Goal: Task Accomplishment & Management: Manage account settings

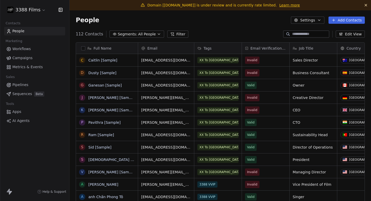
scroll to position [0, 0]
drag, startPoint x: 170, startPoint y: 5, endPoint x: 195, endPoint y: 5, distance: 24.7
click at [195, 5] on span "Domain [[DOMAIN_NAME]] is under review and is currently rate limited." at bounding box center [211, 5] width 129 height 4
copy span "[DOMAIN_NAME]"
drag, startPoint x: 79, startPoint y: 32, endPoint x: 103, endPoint y: 33, distance: 23.5
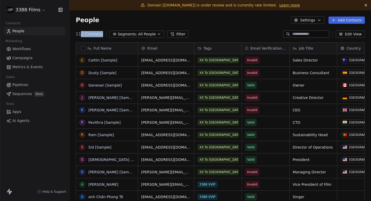
click at [102, 33] on div "112 Contacts Segments: All People Filter" at bounding box center [132, 33] width 113 height 7
click at [103, 33] on div "112 Contacts Segments: All People Filter" at bounding box center [132, 33] width 113 height 7
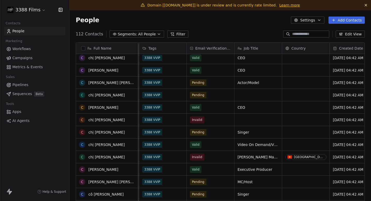
scroll to position [0, 0]
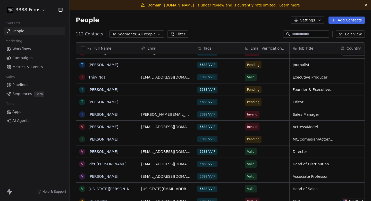
click at [21, 58] on span "Campaigns" at bounding box center [22, 57] width 20 height 5
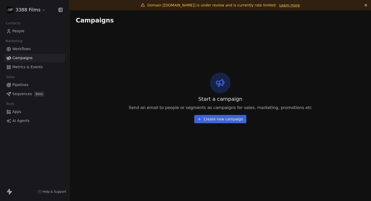
click at [38, 9] on html "3388 Films Contacts People Marketing Workflows Campaigns Metrics & Events Sales…" at bounding box center [185, 100] width 371 height 201
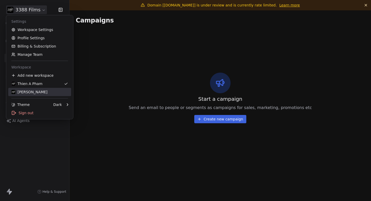
click at [32, 94] on div "[PERSON_NAME]" at bounding box center [29, 91] width 36 height 5
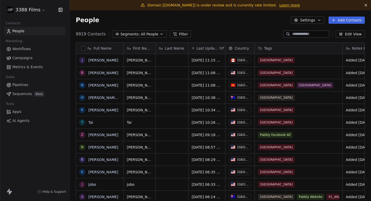
click at [26, 10] on html "3388 Films Contacts People Marketing Workflows Campaigns Metrics & Events Sales…" at bounding box center [185, 100] width 371 height 201
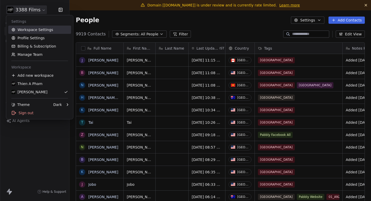
click at [27, 31] on link "Workspace Settings" at bounding box center [39, 30] width 63 height 8
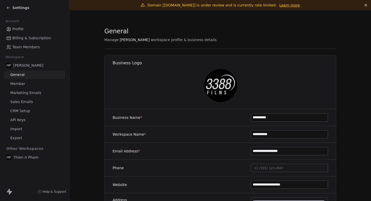
click at [15, 128] on span "Import" at bounding box center [16, 128] width 12 height 5
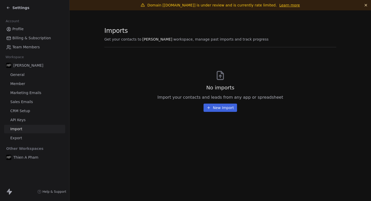
click at [9, 7] on icon at bounding box center [8, 8] width 4 height 4
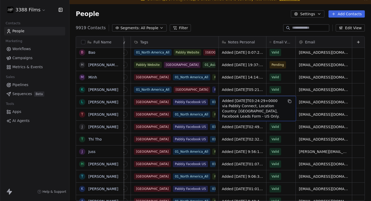
click at [254, 14] on div "People Settings Add Contacts" at bounding box center [220, 13] width 289 height 7
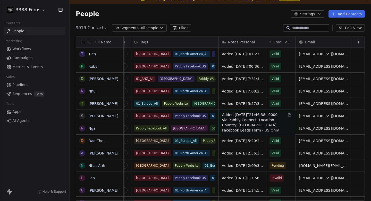
click at [252, 25] on div "9919 Contacts Segments: All People Filter Edit View" at bounding box center [221, 28] width 302 height 8
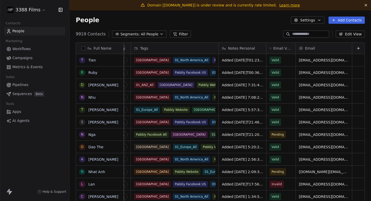
click at [25, 54] on link "Campaigns" at bounding box center [34, 58] width 61 height 9
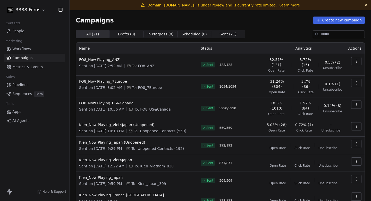
click at [361, 100] on button "button" at bounding box center [356, 104] width 10 height 8
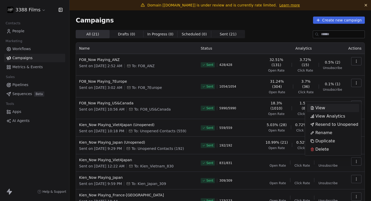
click at [313, 33] on html "3388 Films Contacts People Marketing Workflows Campaigns Metrics & Events Sales…" at bounding box center [185, 100] width 371 height 201
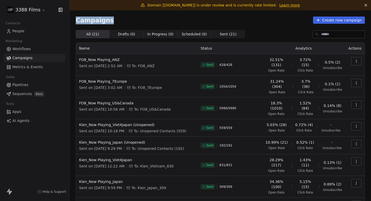
drag, startPoint x: 75, startPoint y: 21, endPoint x: 123, endPoint y: 21, distance: 47.7
click at [123, 21] on div "Campaigns Create new campaign All ( 21 ) All ( 21 ) Drafts ( 0 ) Drafts ( 0 ) I…" at bounding box center [221, 145] width 302 height 271
click at [123, 21] on div "Campaigns Create new campaign" at bounding box center [220, 19] width 289 height 7
click at [206, 4] on span "Domain [[DOMAIN_NAME]] is under review and is currently rate limited." at bounding box center [211, 5] width 129 height 4
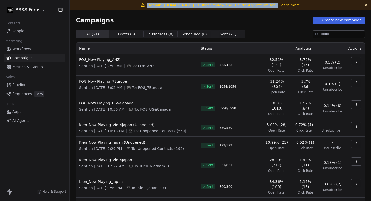
click at [206, 4] on span "Domain [[DOMAIN_NAME]] is under review and is currently rate limited." at bounding box center [211, 5] width 129 height 4
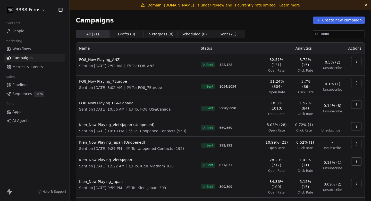
click at [209, 17] on div "Campaigns Create new campaign" at bounding box center [220, 19] width 289 height 7
drag, startPoint x: 195, startPoint y: 48, endPoint x: 225, endPoint y: 48, distance: 30.4
click at [225, 48] on tr "Name Status Analytics Actions" at bounding box center [220, 48] width 289 height 11
click at [225, 48] on th "Status" at bounding box center [230, 48] width 64 height 11
